Goal: Find specific page/section: Find specific page/section

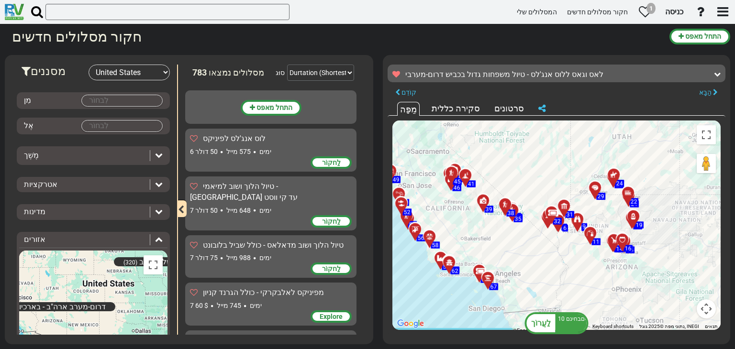
select select "number:2"
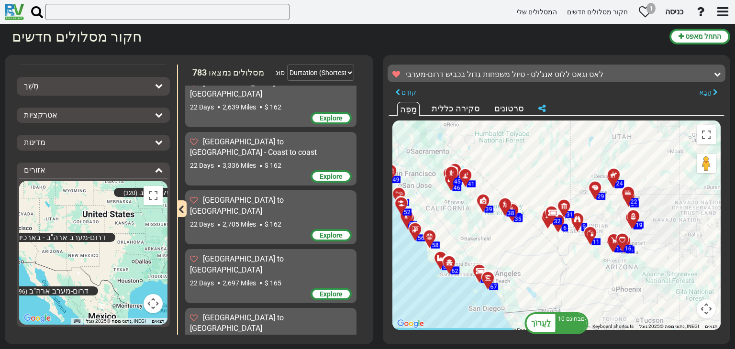
click at [541, 257] on div "כדי להפעיל גרירה באמצעות המקלדת, לחצו על Alt + Enter. לאחר שהמקלדת במצב גרירה, …" at bounding box center [557, 226] width 328 height 210
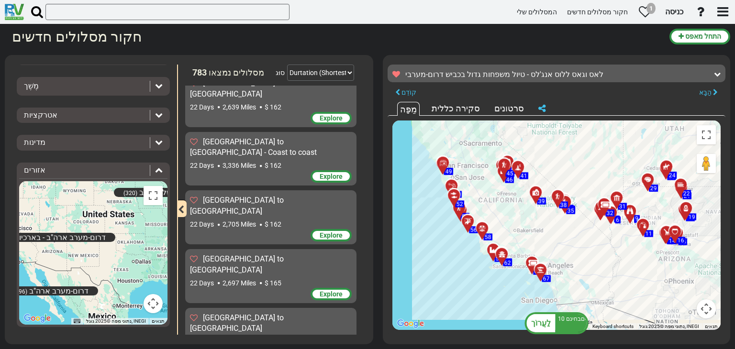
click at [574, 245] on div "כדי להפעיל גרירה באמצעות המקלדת, לחצו על Alt + Enter. לאחר שהמקלדת במצב גרירה, …" at bounding box center [557, 226] width 328 height 210
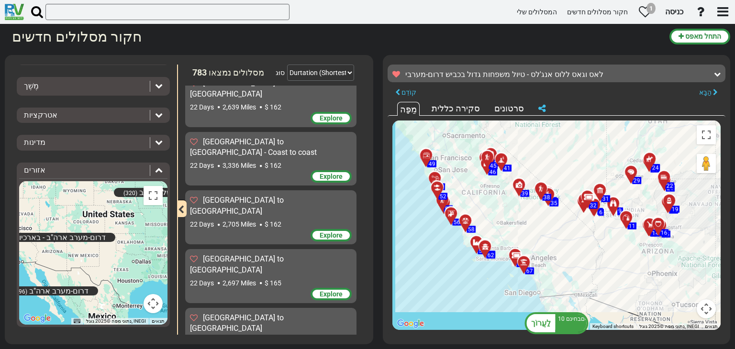
drag, startPoint x: 546, startPoint y: 229, endPoint x: 540, endPoint y: 229, distance: 5.3
click at [540, 229] on div "כדי להפעיל גרירה באמצעות המקלדת, לחצו על Alt + Enter. לאחר שהמקלדת במצב גרירה, …" at bounding box center [557, 226] width 328 height 210
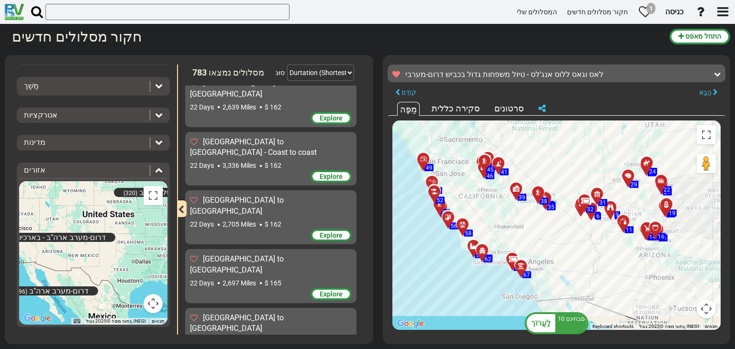
drag, startPoint x: 583, startPoint y: 225, endPoint x: 579, endPoint y: 230, distance: 6.1
click at [579, 230] on div "כדי להפעיל גרירה באמצעות המקלדת, לחצו על Alt + Enter. לאחר שהמקלדת במצב גרירה, …" at bounding box center [557, 226] width 328 height 210
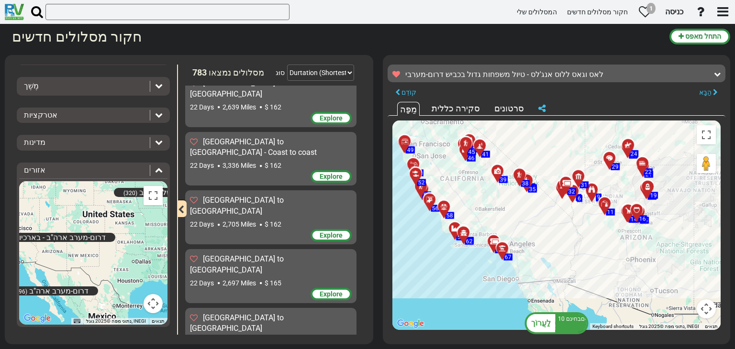
drag, startPoint x: 552, startPoint y: 223, endPoint x: 531, endPoint y: 205, distance: 27.5
click at [531, 205] on div "כדי להפעיל גרירה באמצעות המקלדת, לחצו על Alt + Enter. לאחר שהמקלדת במצב גרירה, …" at bounding box center [557, 226] width 328 height 210
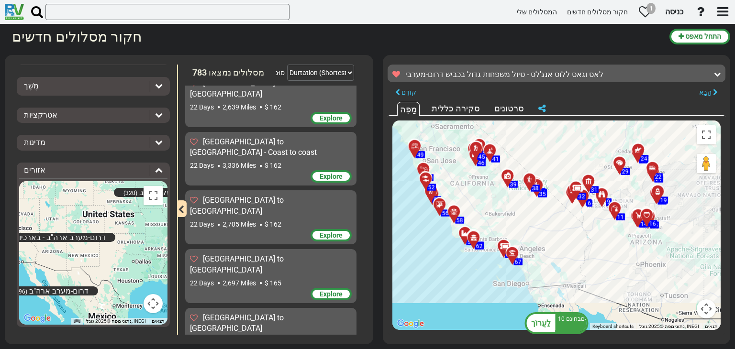
drag, startPoint x: 561, startPoint y: 222, endPoint x: 582, endPoint y: 235, distance: 24.6
click at [582, 235] on div "כדי להפעיל גרירה באמצעות המקלדת, לחצו על Alt + Enter. לאחר שהמקלדת במצב גרירה, …" at bounding box center [557, 226] width 328 height 210
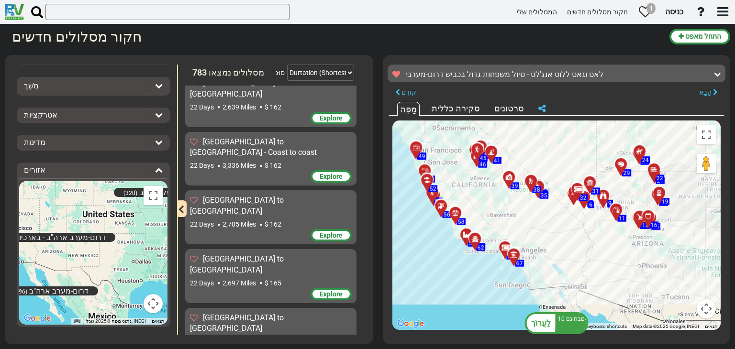
drag, startPoint x: 520, startPoint y: 218, endPoint x: 537, endPoint y: 241, distance: 28.7
click at [537, 241] on div "כדי להפעיל גרירה באמצעות המקלדת, לחצו על Alt + Enter. לאחר שהמקלדת במצב גרירה, …" at bounding box center [557, 226] width 328 height 210
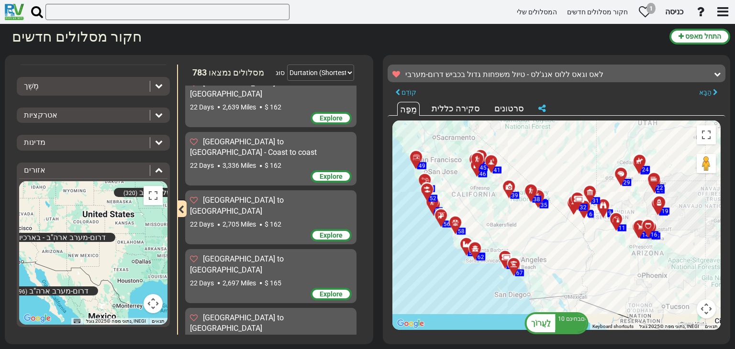
drag, startPoint x: 511, startPoint y: 205, endPoint x: 511, endPoint y: 222, distance: 16.8
click at [511, 222] on div "כדי להפעיל גרירה באמצעות המקלדת, לחצו על Alt + Enter. לאחר שהמקלדת במצב גרירה, …" at bounding box center [557, 226] width 328 height 210
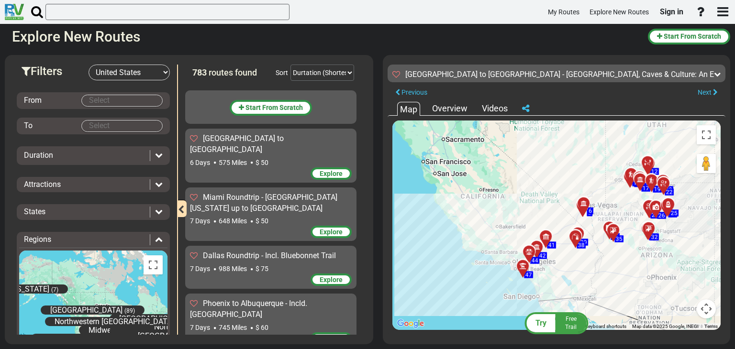
select select "number:2"
